Goal: Information Seeking & Learning: Learn about a topic

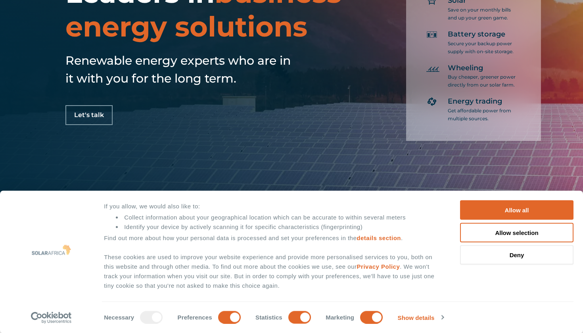
scroll to position [71, 0]
click at [228, 322] on input "Preferences" at bounding box center [229, 316] width 23 height 13
checkbox input "false"
click at [296, 315] on input "Statistics" at bounding box center [299, 316] width 23 height 13
checkbox input "false"
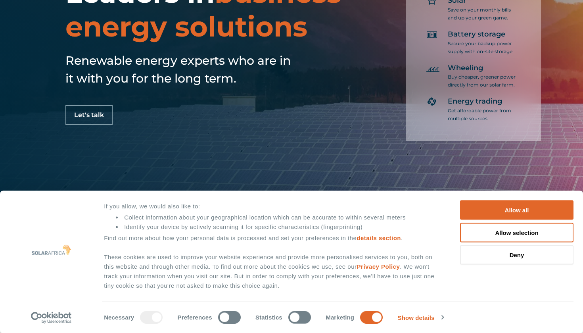
click at [354, 317] on div "Marketing" at bounding box center [353, 316] width 57 height 13
click at [361, 319] on input "Marketing" at bounding box center [371, 316] width 23 height 13
click at [367, 316] on input "Marketing" at bounding box center [371, 316] width 23 height 13
click at [363, 317] on input "Marketing" at bounding box center [371, 316] width 23 height 13
click at [367, 317] on input "Marketing" at bounding box center [371, 316] width 23 height 13
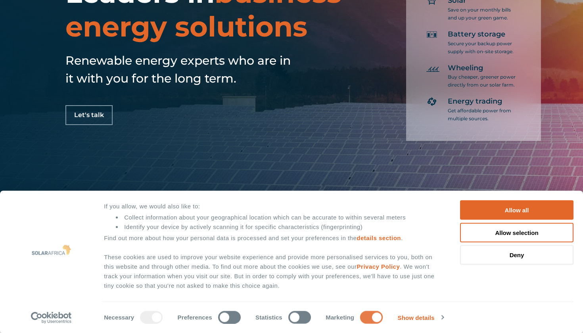
click at [382, 313] on input "Marketing" at bounding box center [371, 316] width 23 height 13
checkbox input "false"
click at [333, 318] on div "Marketing" at bounding box center [353, 316] width 57 height 13
click at [529, 234] on button "Allow selection" at bounding box center [516, 231] width 113 height 19
click at [528, 257] on button "Deny" at bounding box center [516, 254] width 113 height 19
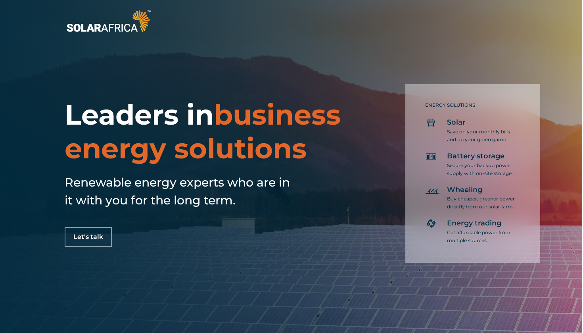
scroll to position [0, 1]
click at [469, 159] on span "Battery storage" at bounding box center [475, 156] width 57 height 10
click at [431, 158] on icon at bounding box center [431, 156] width 12 height 12
click at [474, 157] on span "Battery storage" at bounding box center [475, 156] width 57 height 10
click at [487, 194] on h4 "Wheeling" at bounding box center [481, 190] width 69 height 10
